Goal: Task Accomplishment & Management: Use online tool/utility

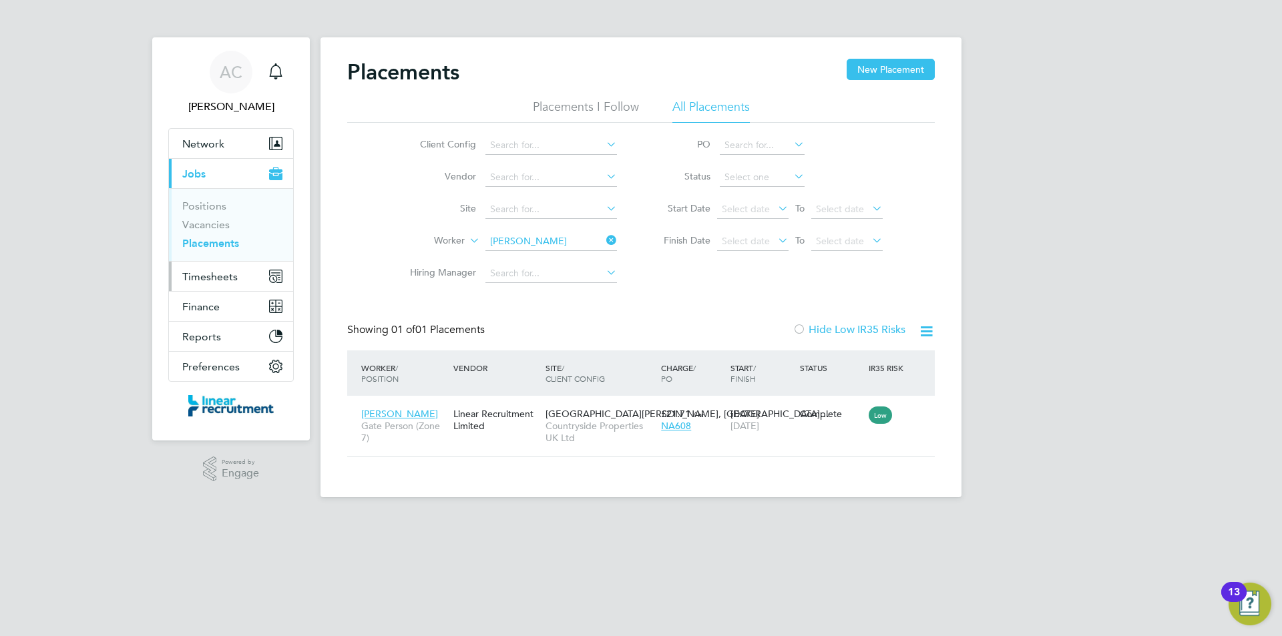
scroll to position [13, 63]
click at [226, 280] on span "Timesheets" at bounding box center [209, 276] width 55 height 13
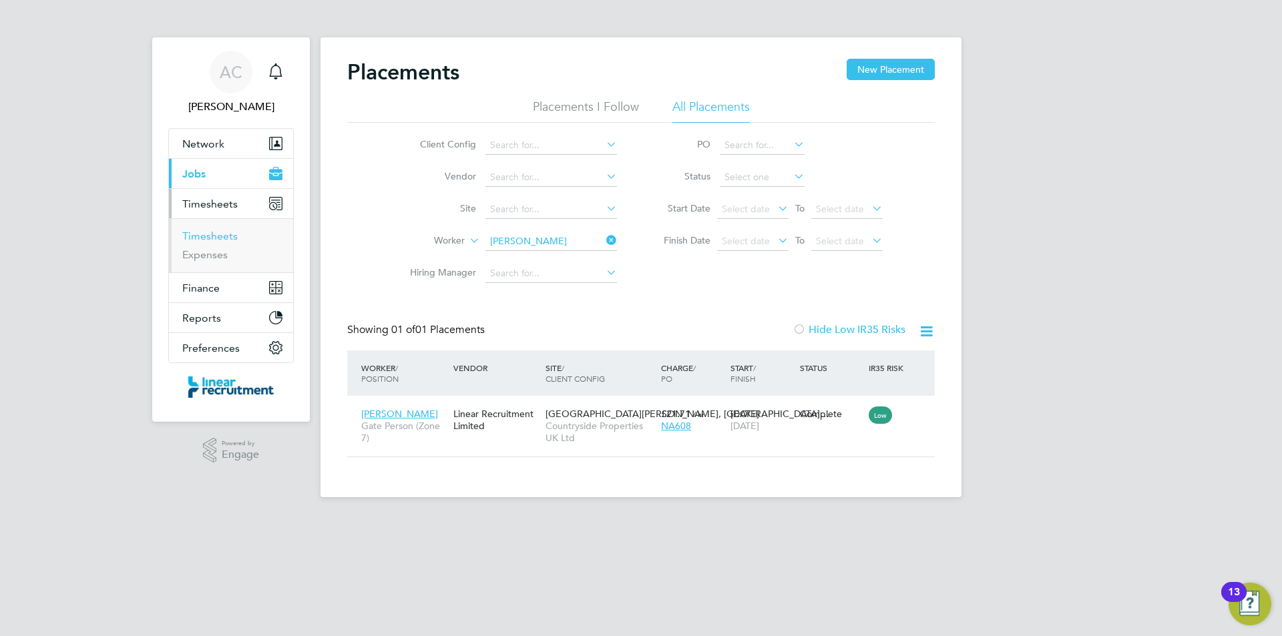
click at [220, 238] on link "Timesheets" at bounding box center [209, 236] width 55 height 13
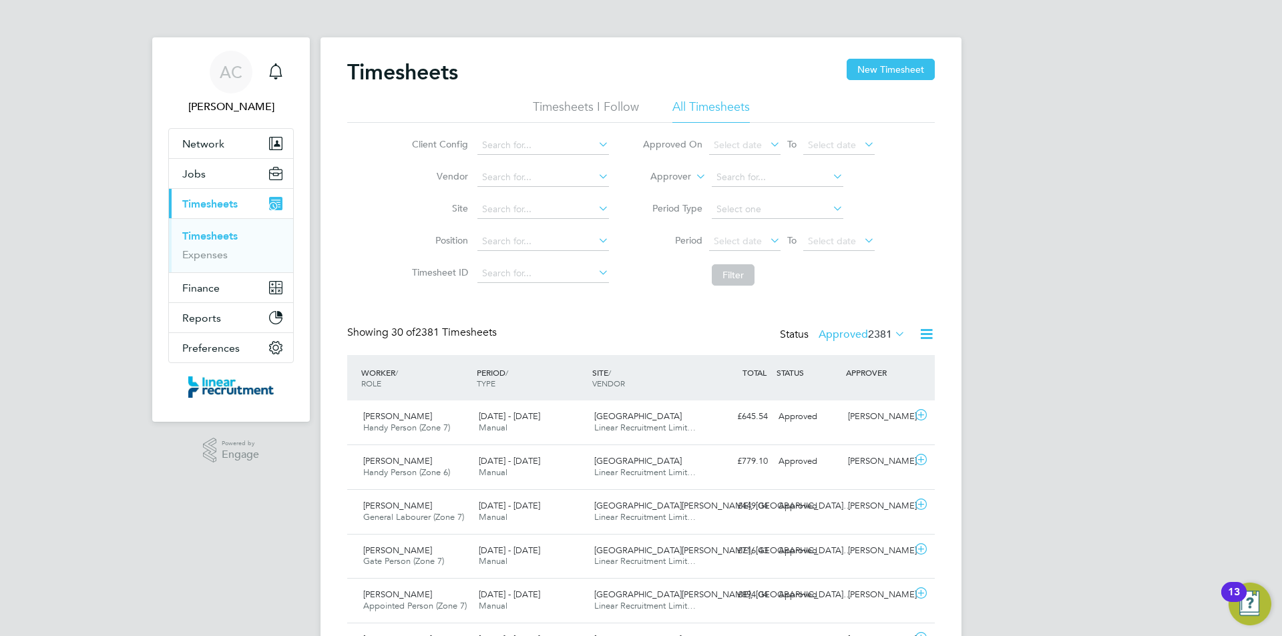
click at [854, 332] on label "Approved 2381" at bounding box center [861, 334] width 87 height 13
click at [845, 398] on li "Submitted" at bounding box center [844, 395] width 61 height 19
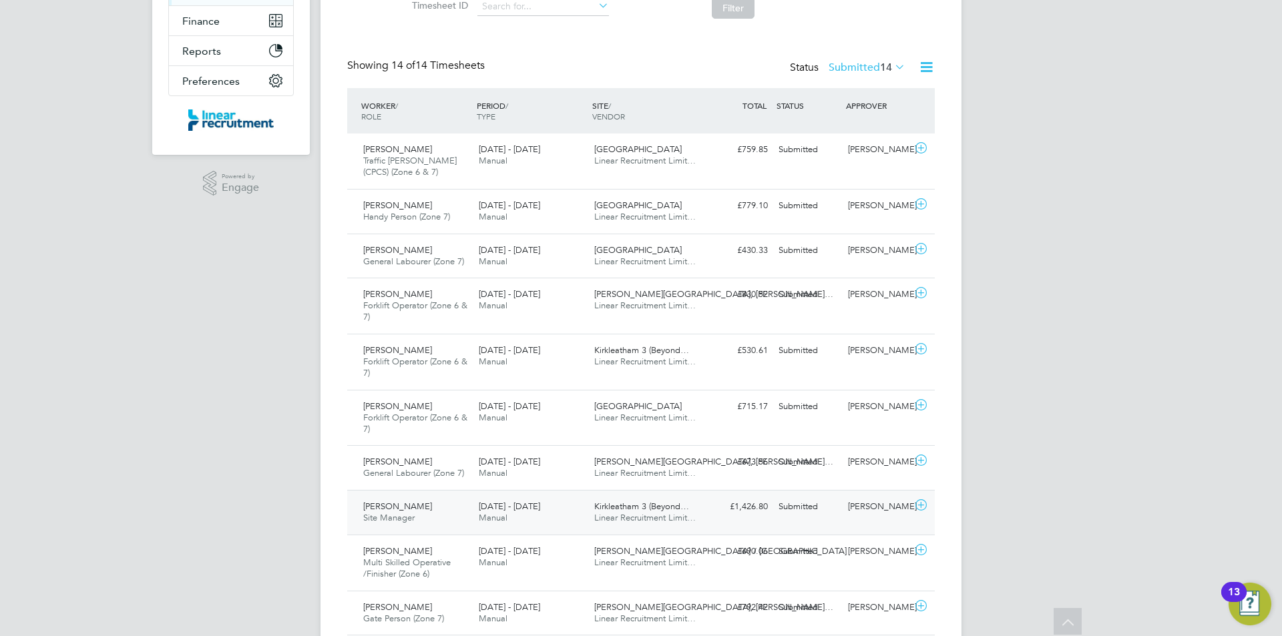
click at [432, 509] on span "[PERSON_NAME]" at bounding box center [397, 506] width 69 height 11
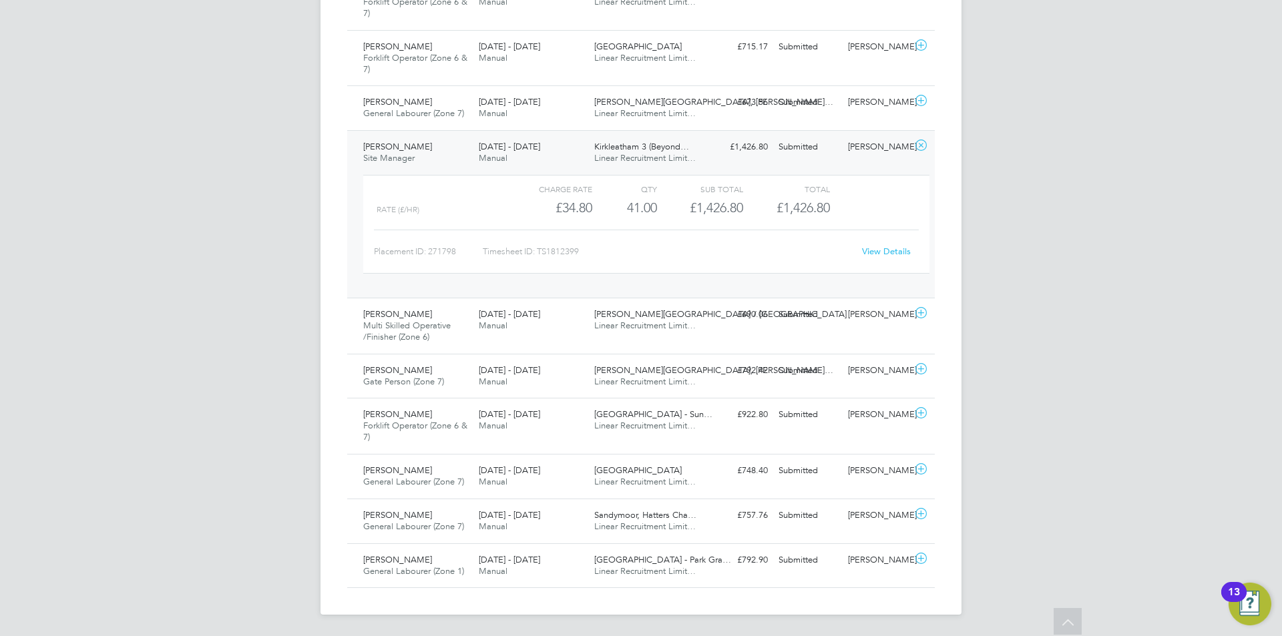
click at [898, 252] on link "View Details" at bounding box center [886, 251] width 49 height 11
